Goal: Information Seeking & Learning: Learn about a topic

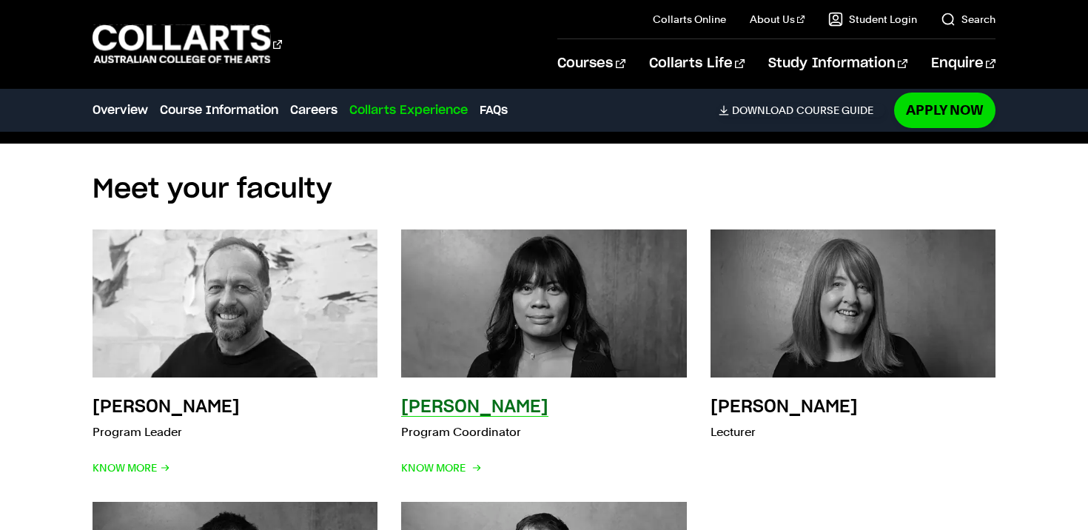
scroll to position [4147, 0]
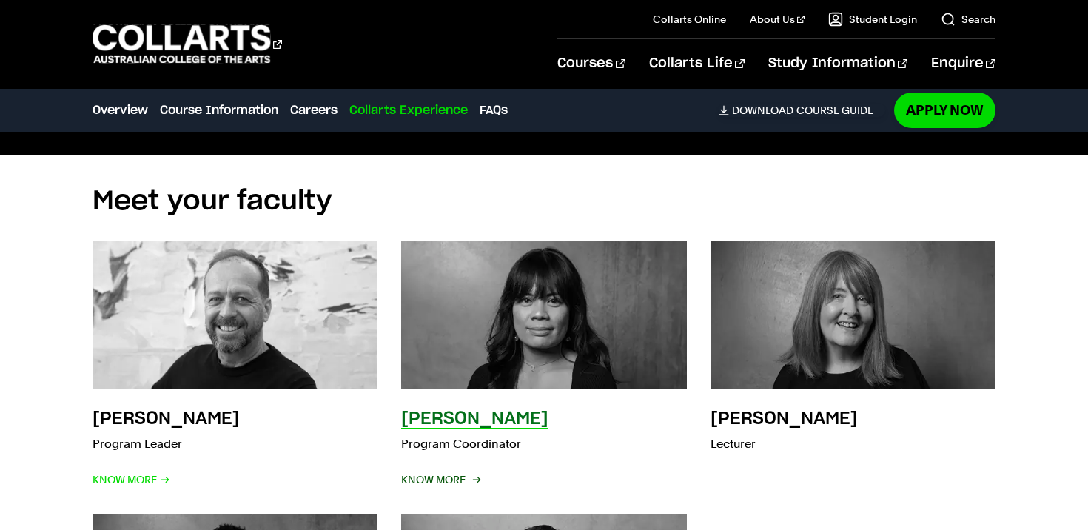
click at [422, 469] on span "Know More" at bounding box center [440, 479] width 78 height 21
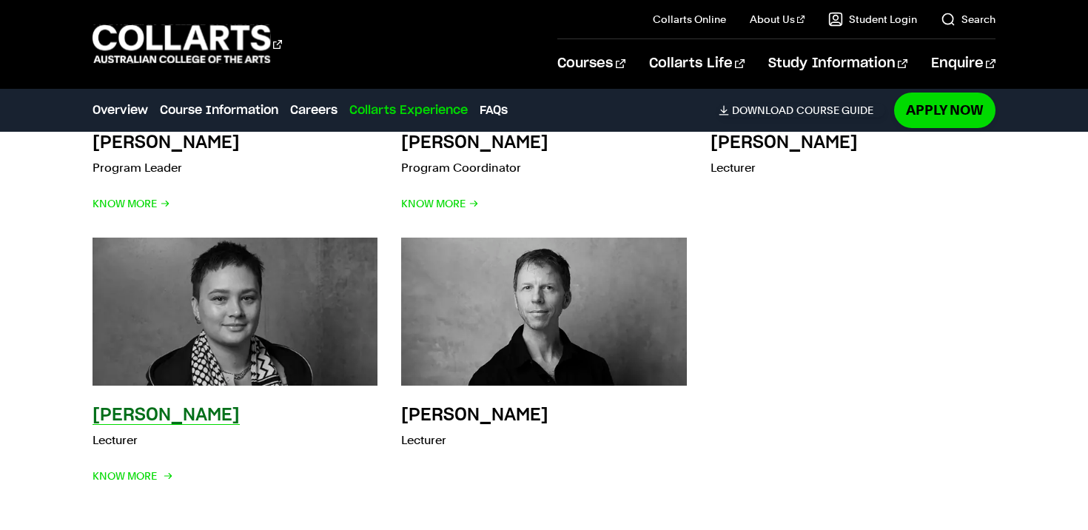
scroll to position [4493, 0]
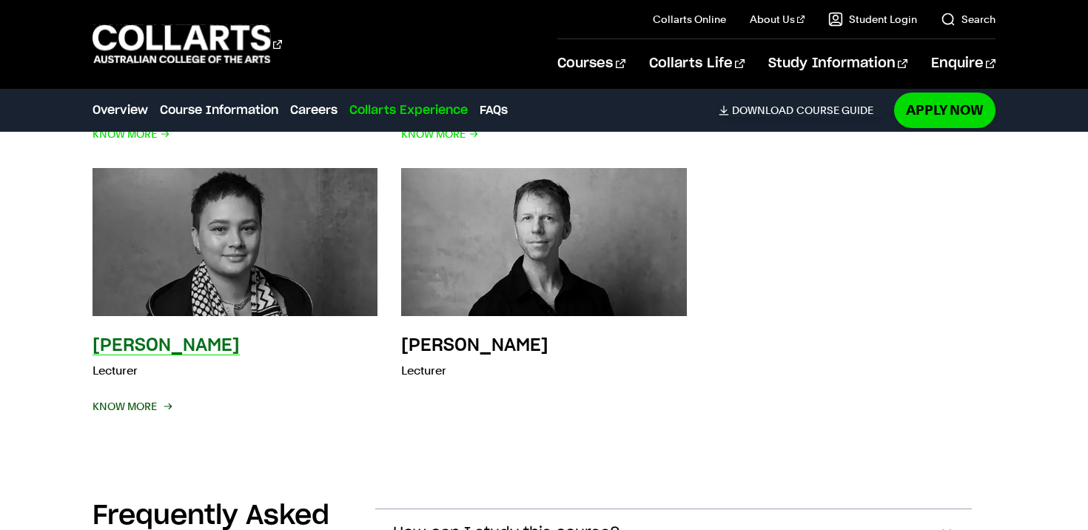
click at [136, 396] on span "Know More" at bounding box center [132, 406] width 78 height 21
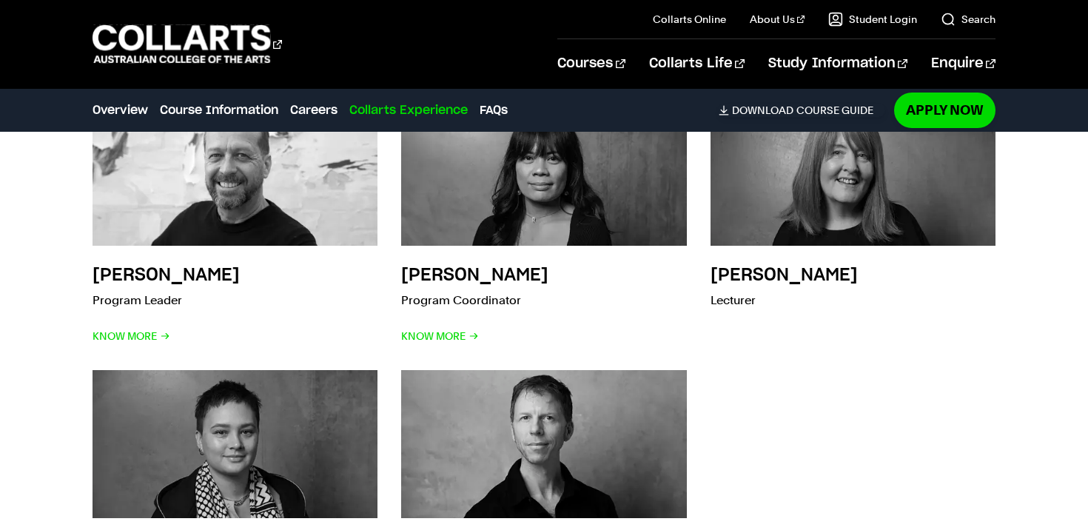
scroll to position [4240, 0]
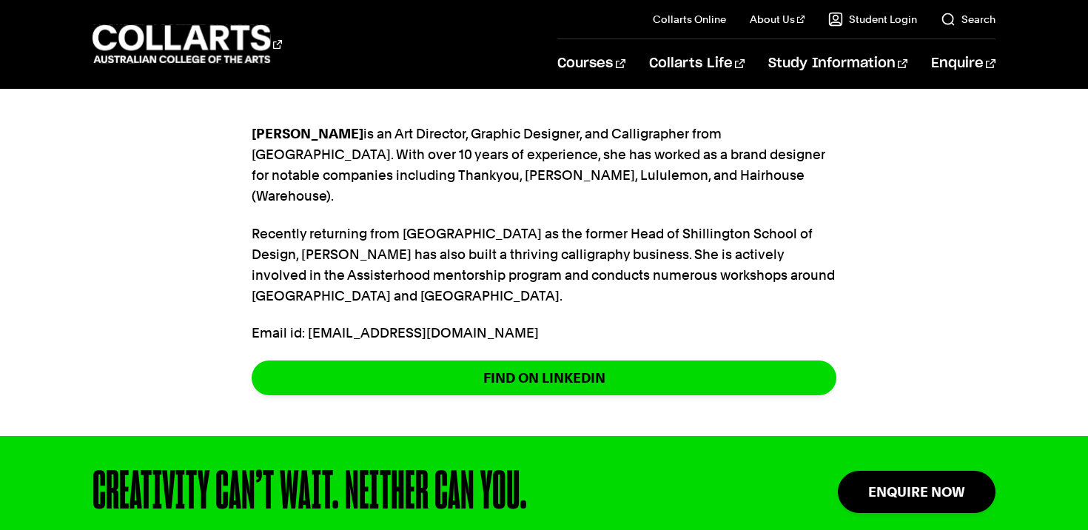
scroll to position [461, 0]
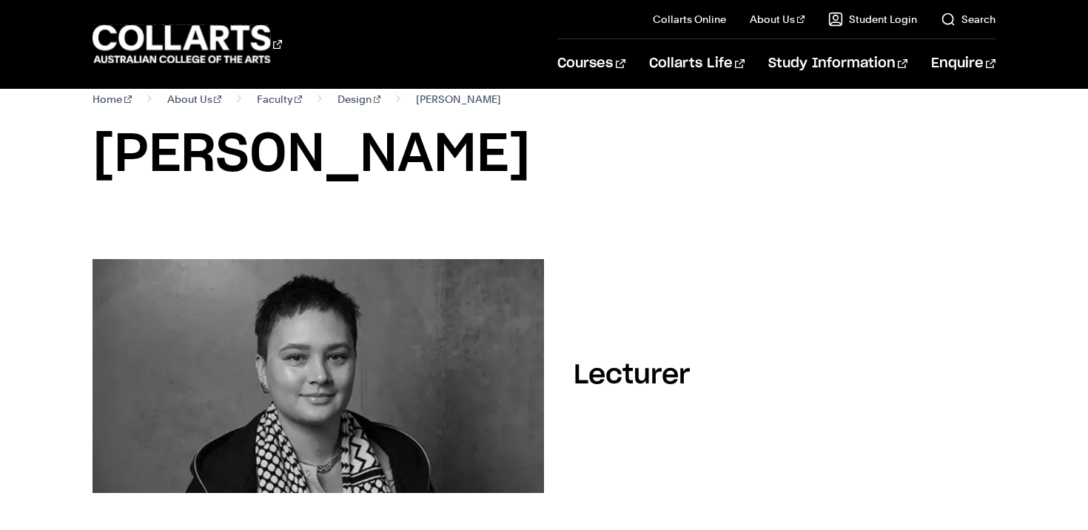
scroll to position [21, 0]
